Goal: Task Accomplishment & Management: Use online tool/utility

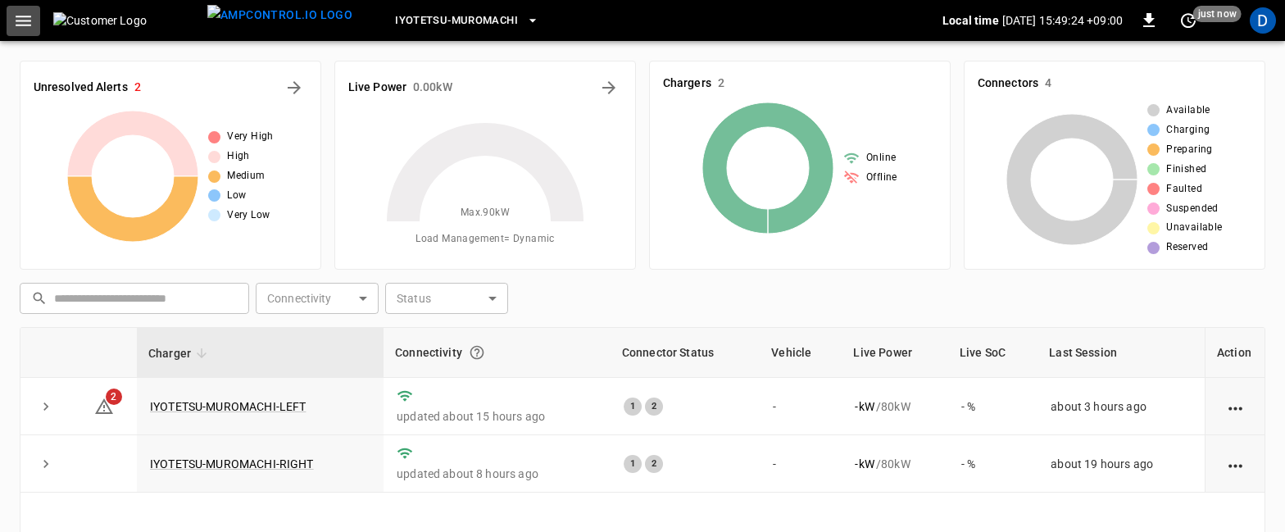
click at [10, 18] on button "button" at bounding box center [24, 21] width 34 height 30
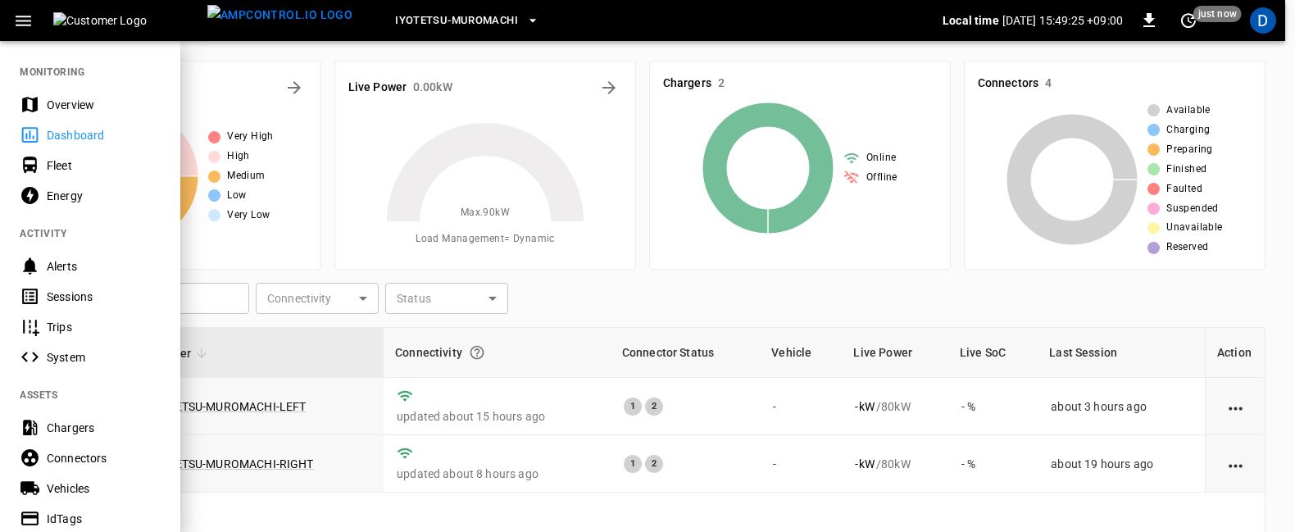
click at [61, 202] on div "Energy" at bounding box center [104, 196] width 114 height 16
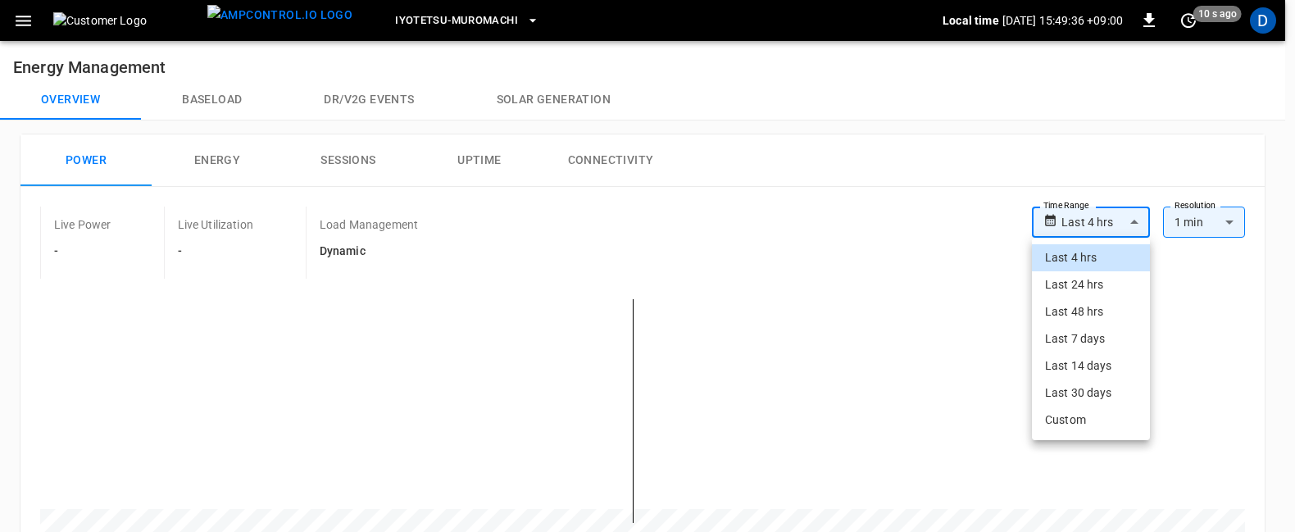
click at [1091, 314] on li "Last 48 hrs" at bounding box center [1091, 311] width 118 height 27
type input "**********"
